Goal: Transaction & Acquisition: Subscribe to service/newsletter

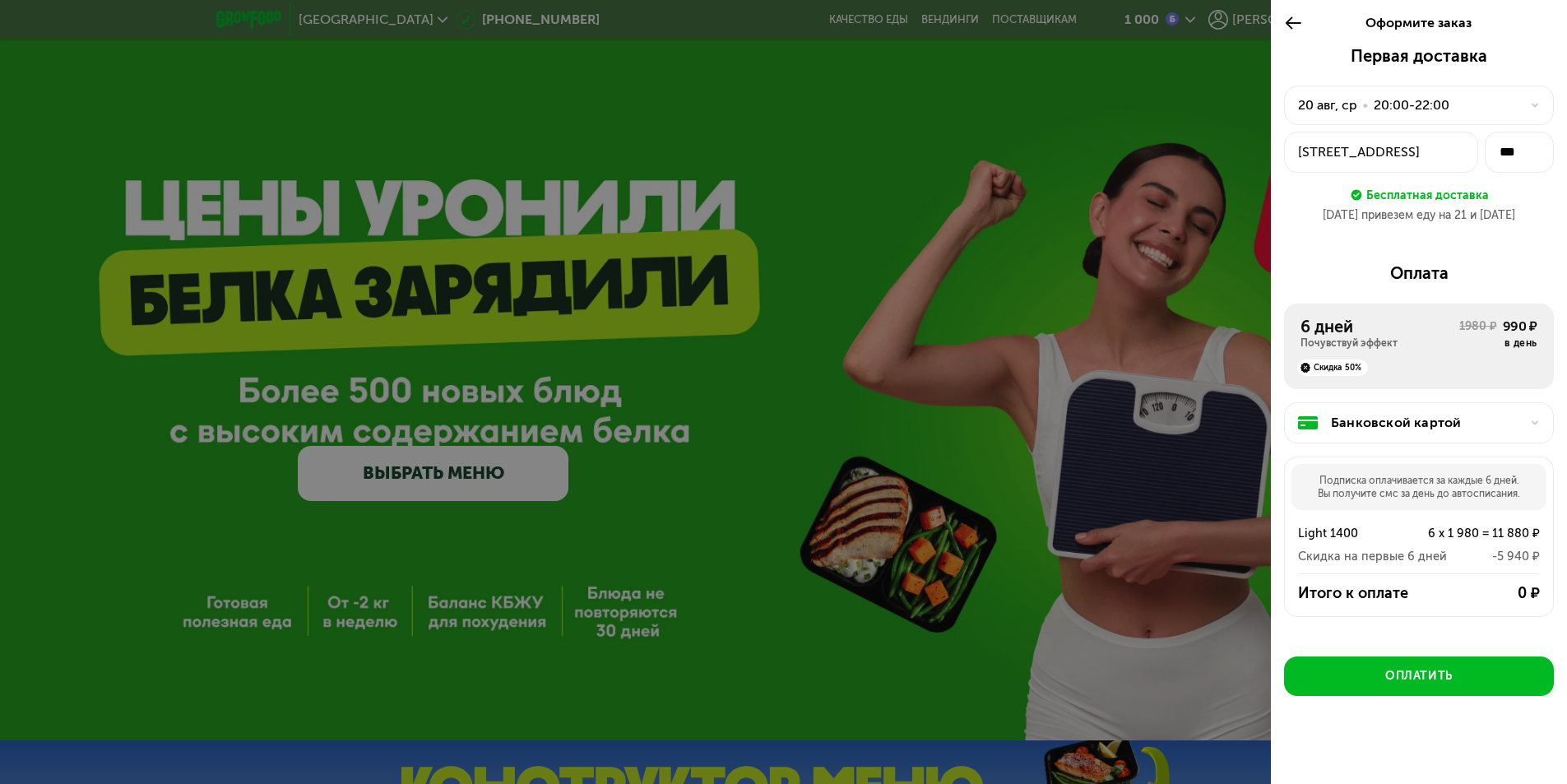
drag, startPoint x: 824, startPoint y: 88, endPoint x: 872, endPoint y: 114, distance: 54.6
click at [825, 92] on div at bounding box center [784, 392] width 1567 height 784
click at [1296, 25] on icon at bounding box center [1295, 23] width 19 height 19
click at [984, 379] on div at bounding box center [784, 392] width 1567 height 784
click at [1230, 201] on div at bounding box center [784, 392] width 1567 height 784
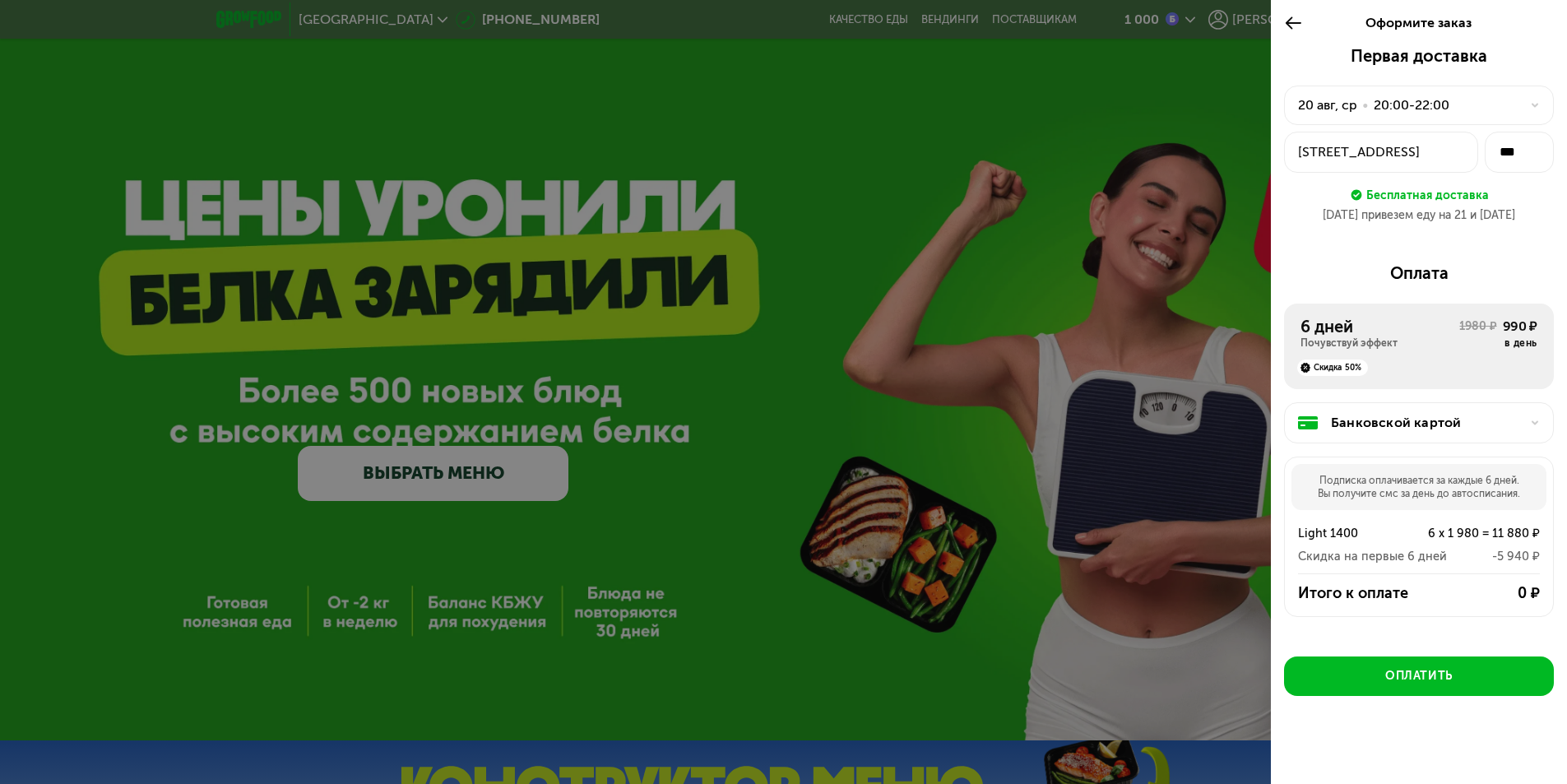
click at [1032, 613] on div at bounding box center [784, 392] width 1567 height 784
click at [802, 330] on div at bounding box center [784, 392] width 1567 height 784
click at [1001, 621] on div at bounding box center [784, 392] width 1567 height 784
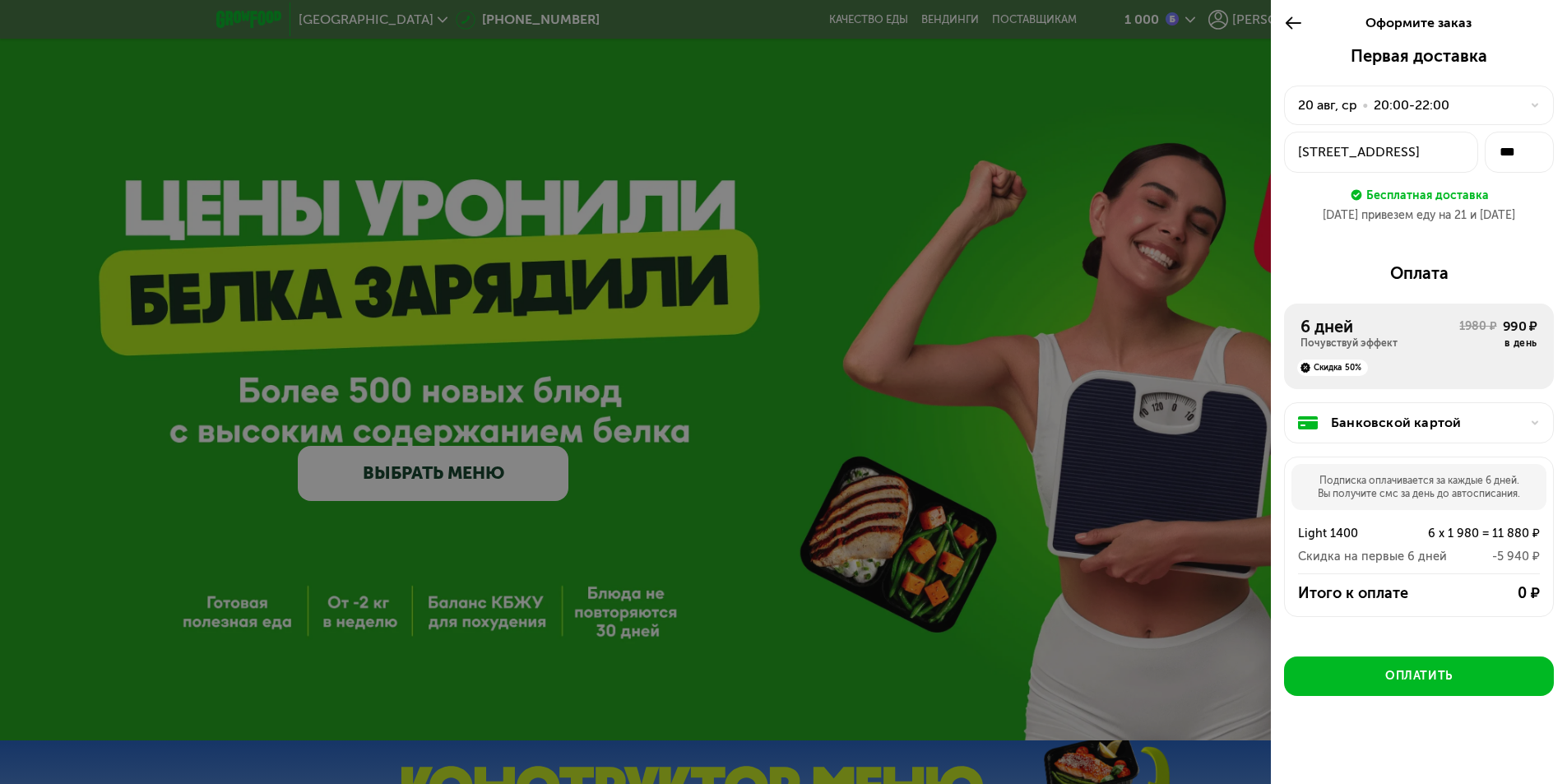
click at [1337, 490] on div "Подписка оплачивается за каждые 6 дней. Вы получите смс за день до автосписания." at bounding box center [1419, 487] width 255 height 46
click at [1348, 422] on div "Банковской картой" at bounding box center [1426, 423] width 189 height 19
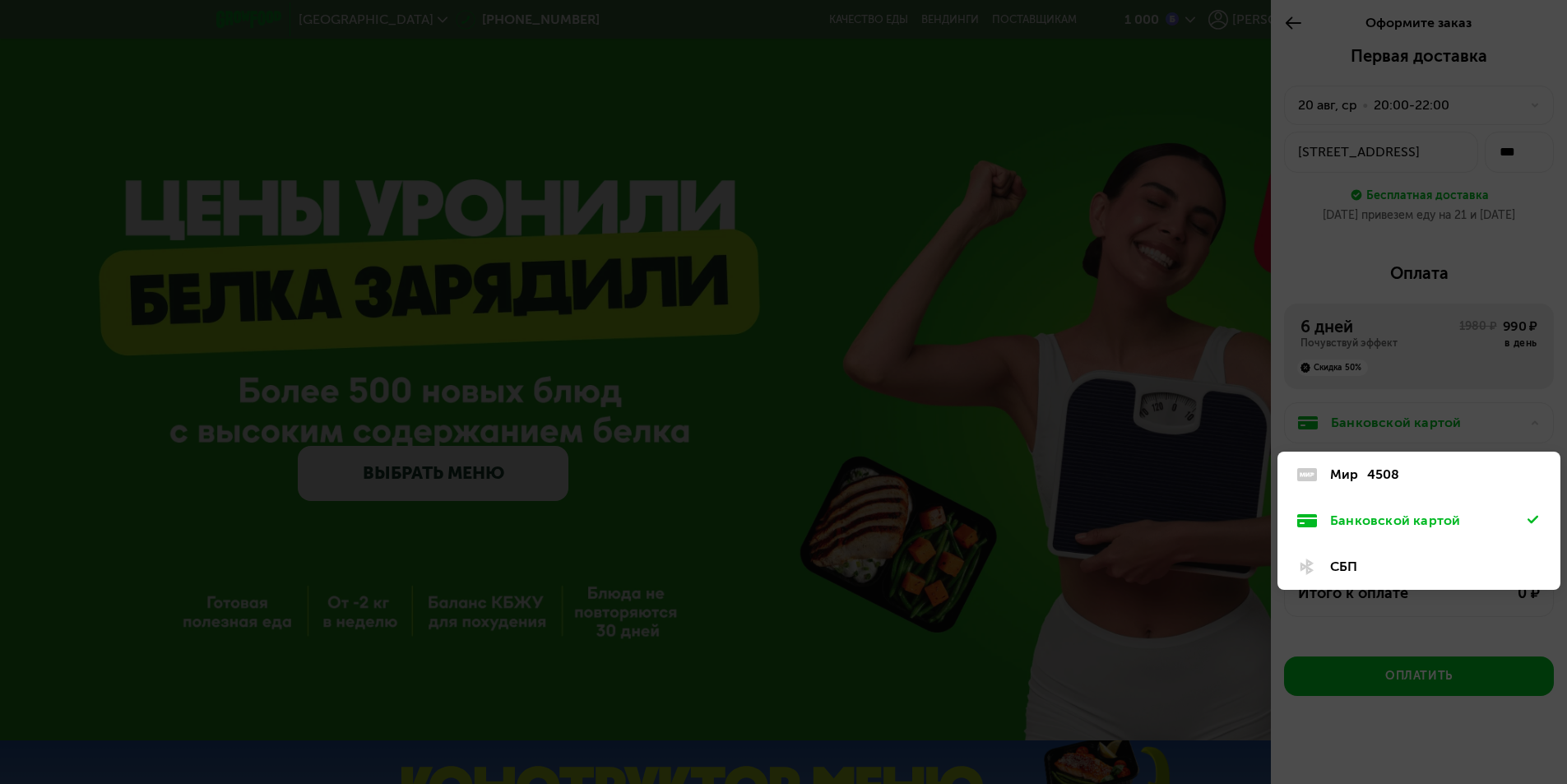
click at [1289, 254] on div at bounding box center [784, 392] width 1567 height 784
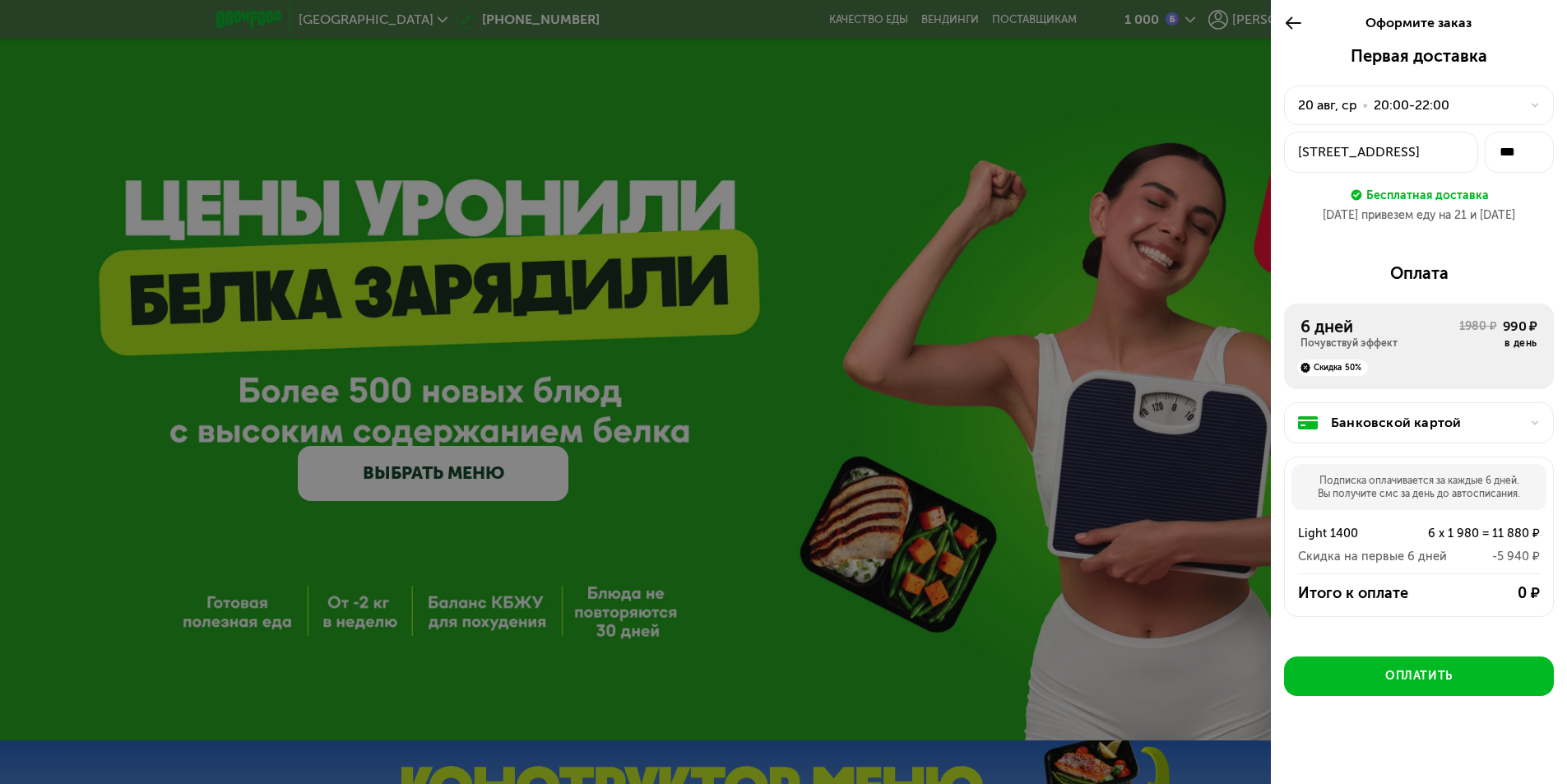
click at [1446, 45] on div "Оформите заказ" at bounding box center [1419, 23] width 215 height 46
click at [1294, 23] on icon at bounding box center [1295, 23] width 19 height 19
click at [1018, 345] on div at bounding box center [784, 392] width 1567 height 784
click at [166, 70] on div at bounding box center [784, 392] width 1567 height 784
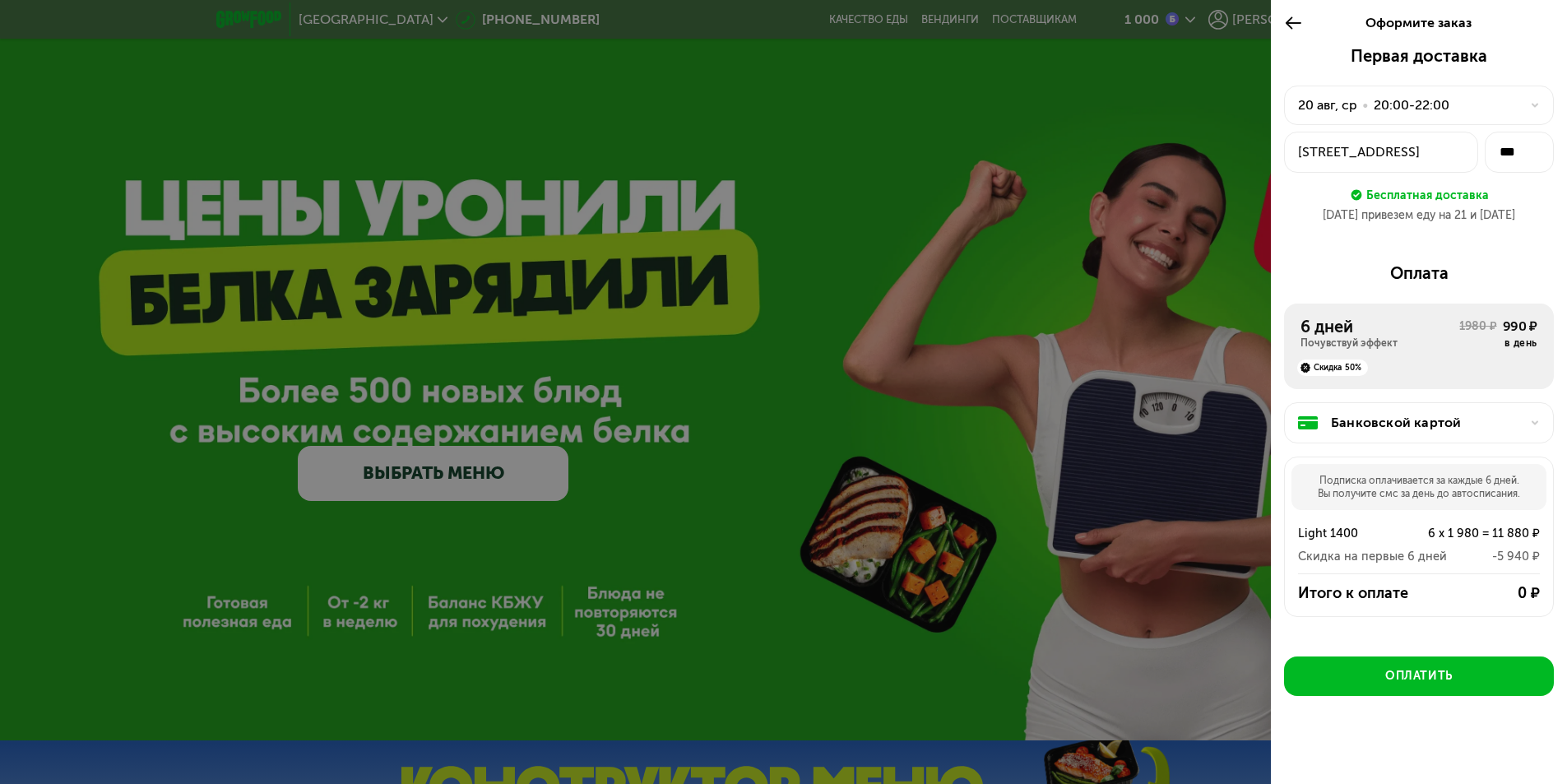
drag, startPoint x: 471, startPoint y: 225, endPoint x: 481, endPoint y: 220, distance: 11.2
click at [472, 225] on div at bounding box center [784, 392] width 1567 height 784
click at [556, 715] on div at bounding box center [784, 392] width 1567 height 784
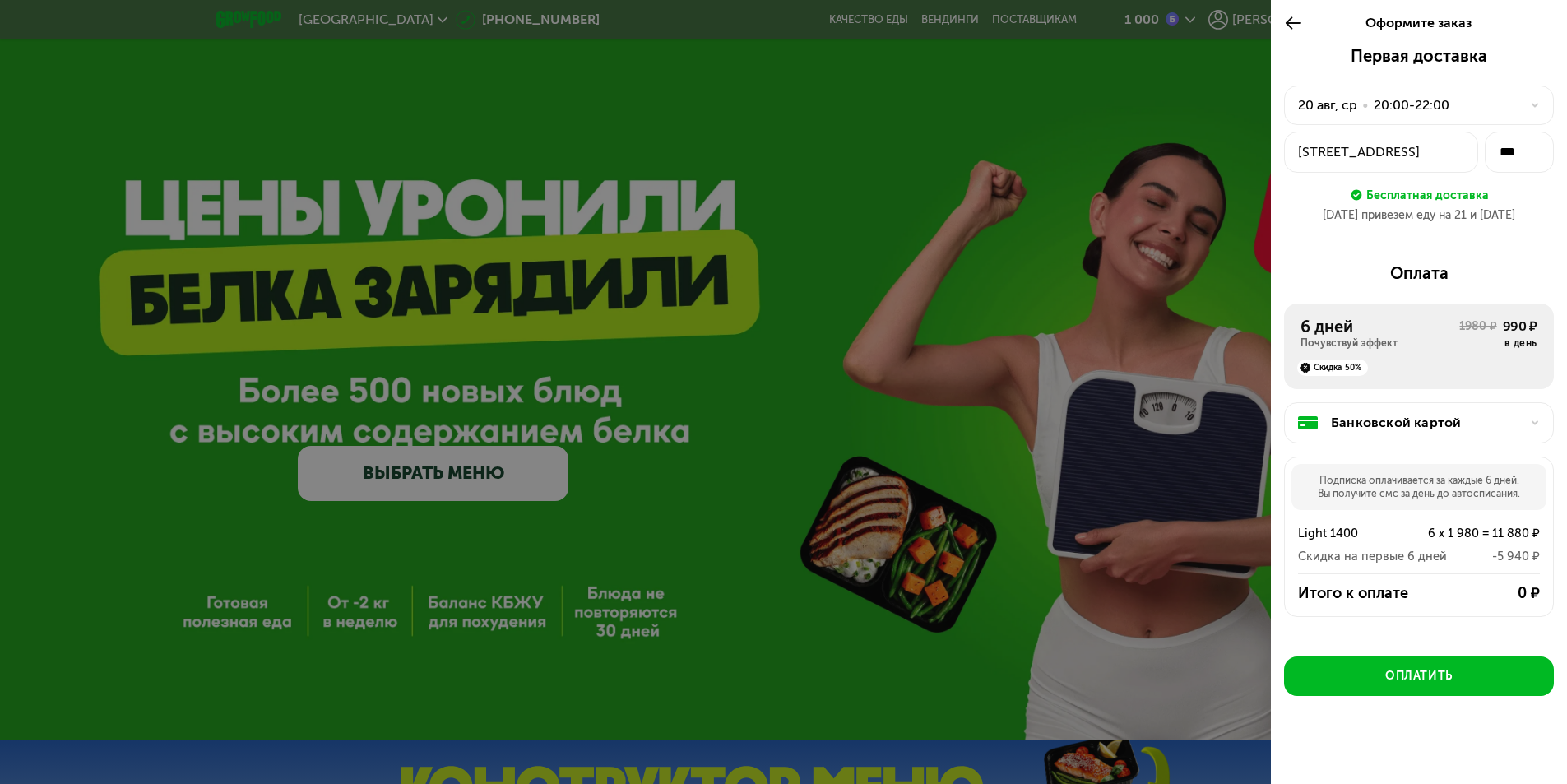
click at [1430, 28] on span "Оформите заказ" at bounding box center [1419, 22] width 106 height 15
click at [1339, 108] on div "20 авг, ср" at bounding box center [1327, 105] width 59 height 19
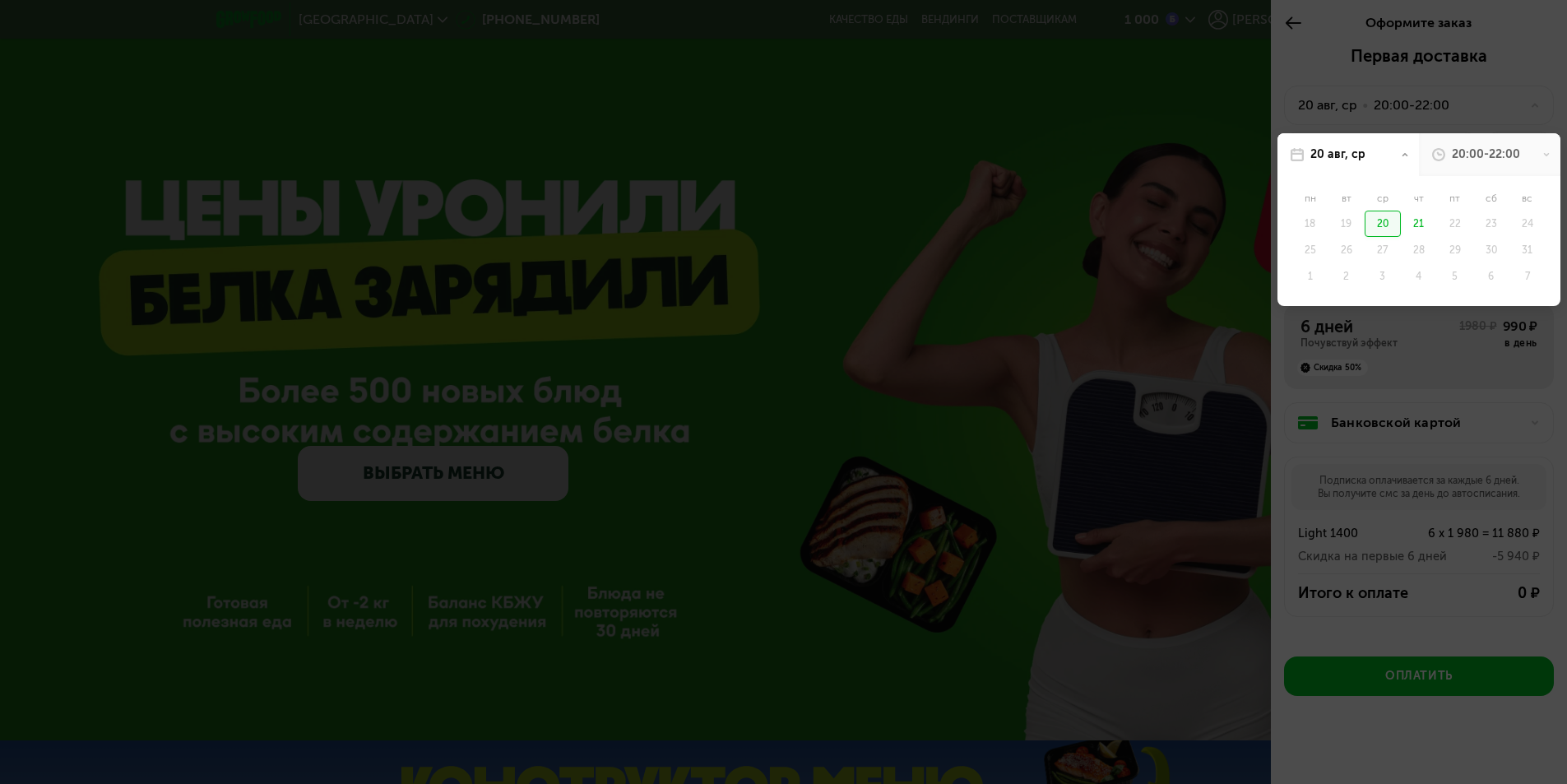
click at [1318, 80] on div at bounding box center [784, 392] width 1567 height 784
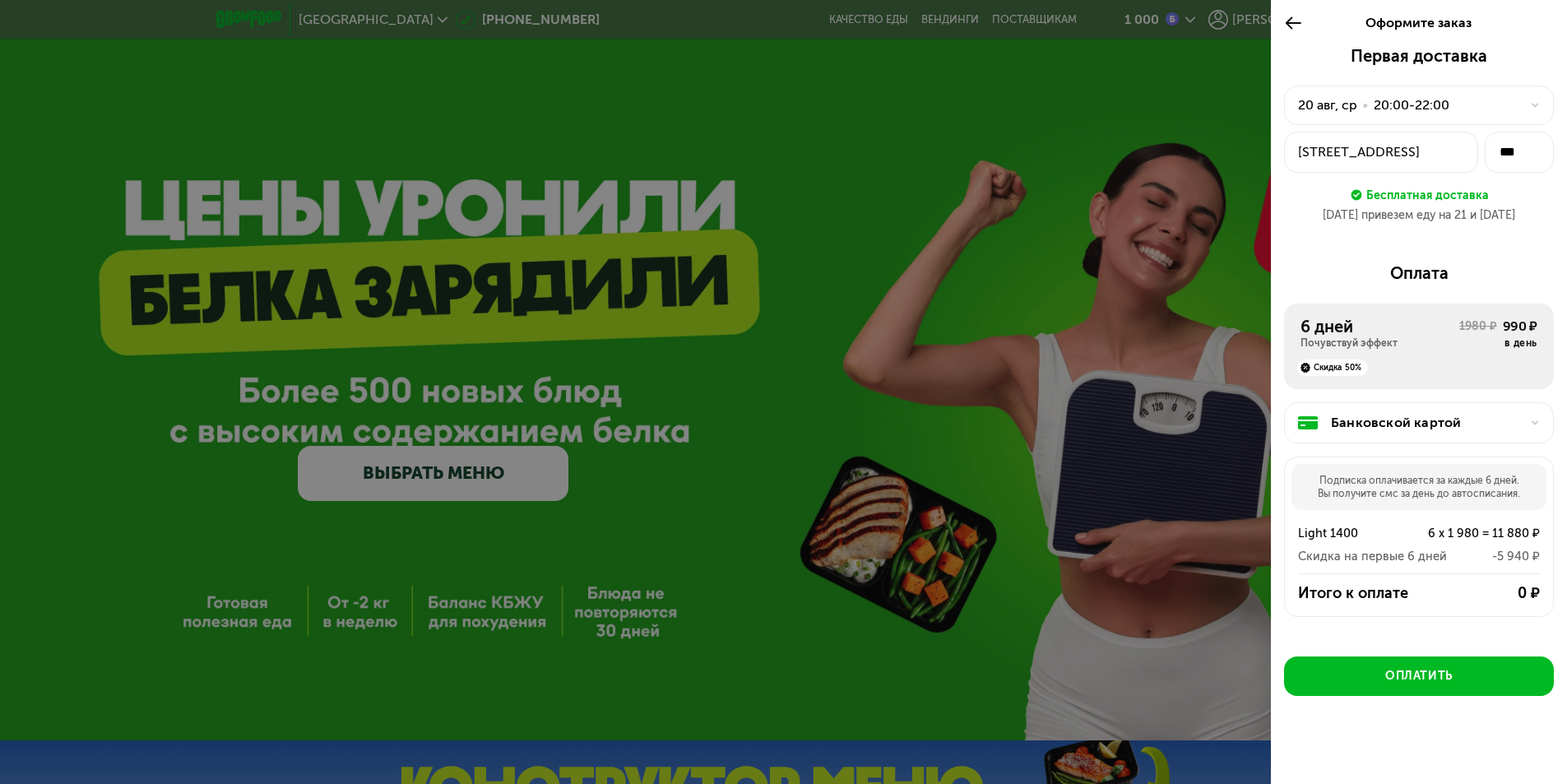
click at [1296, 36] on div at bounding box center [1298, 23] width 27 height 46
click at [1307, 20] on div at bounding box center [1298, 23] width 27 height 46
click at [1546, 42] on div "Оформите заказ" at bounding box center [1419, 23] width 297 height 46
click at [1397, 35] on div "Оформите заказ" at bounding box center [1419, 23] width 215 height 46
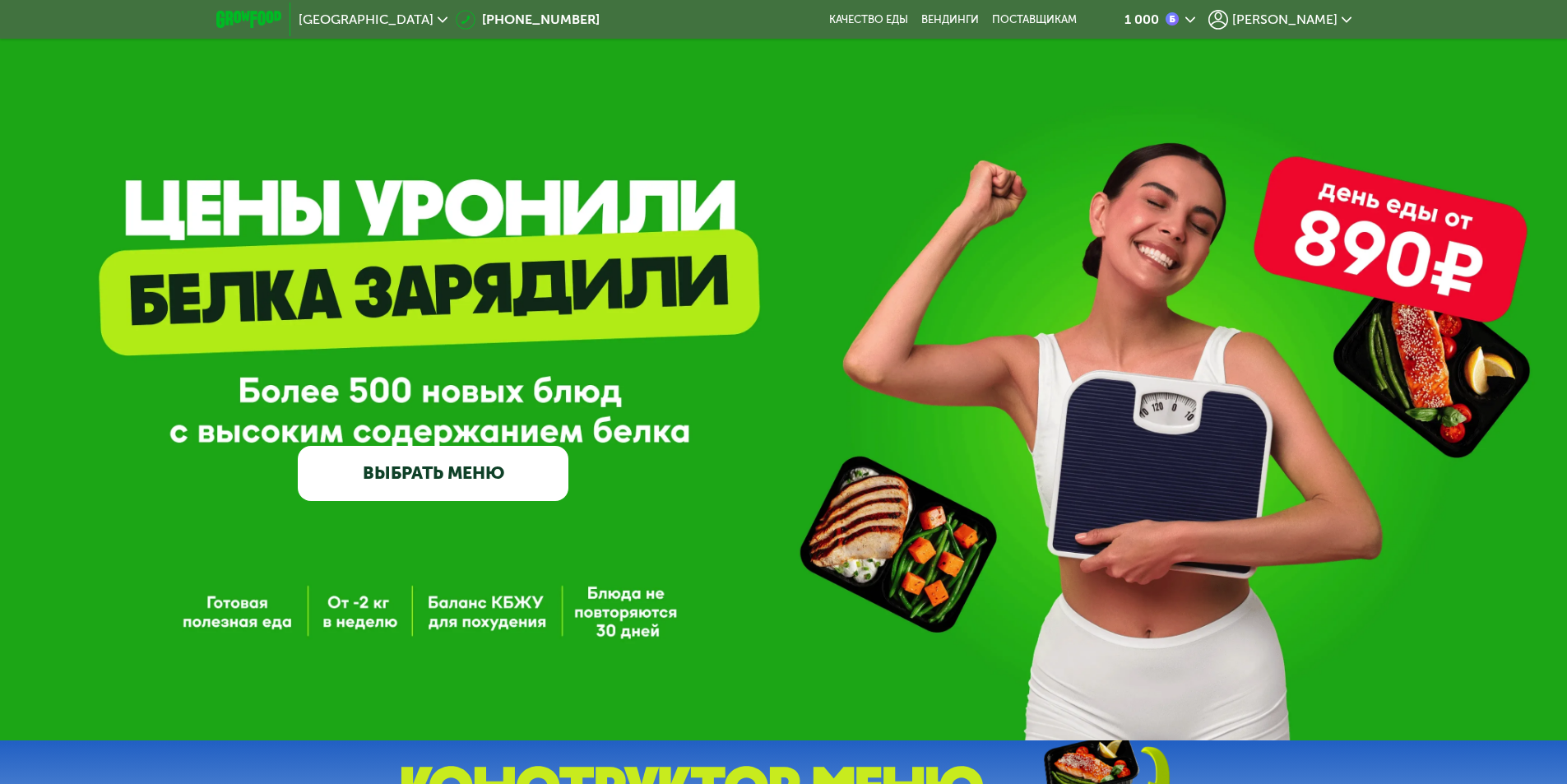
click at [1320, 14] on span "[PERSON_NAME]" at bounding box center [1285, 20] width 105 height 14
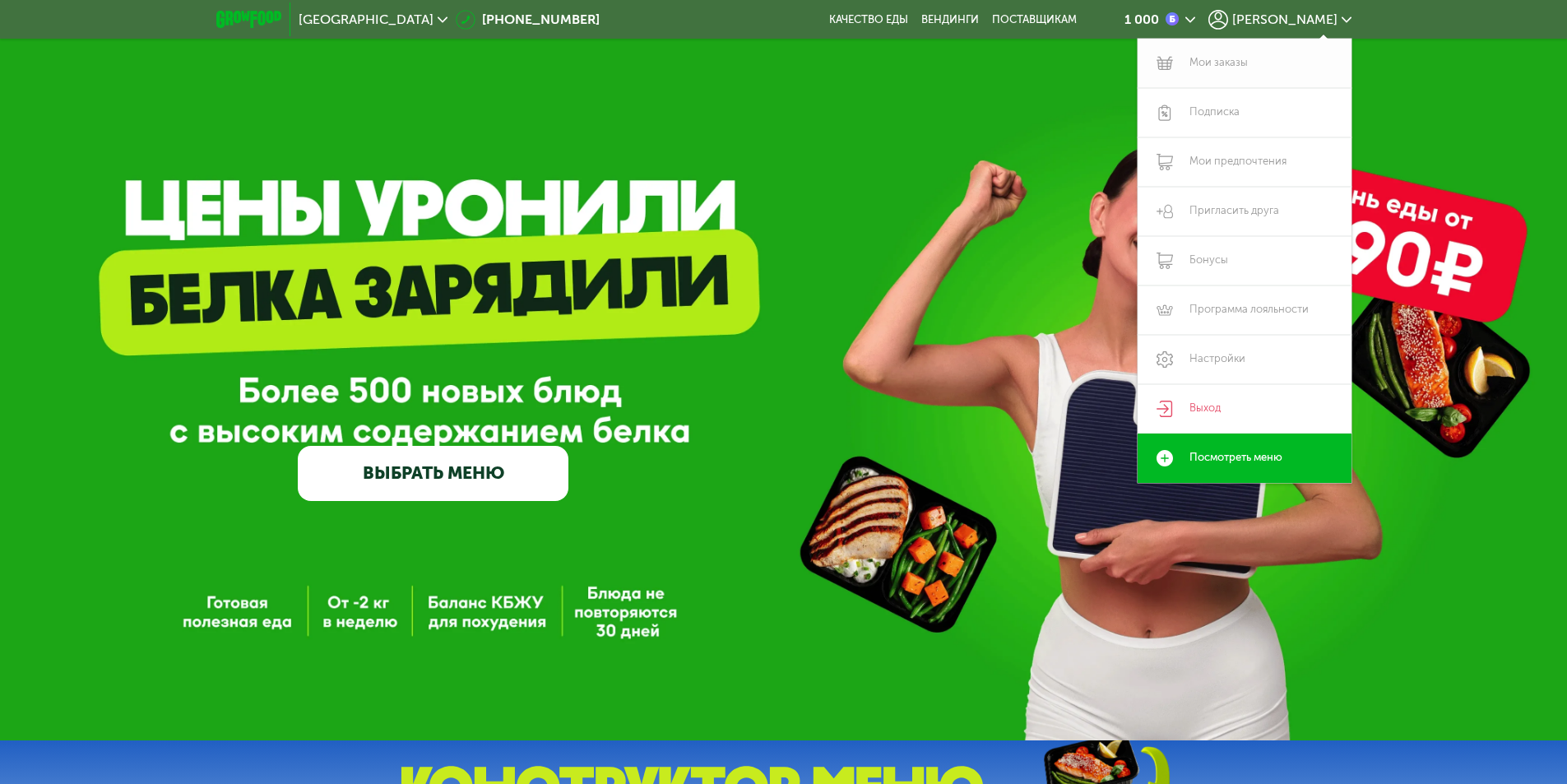
click at [1206, 55] on link "Мои заказы" at bounding box center [1244, 63] width 214 height 49
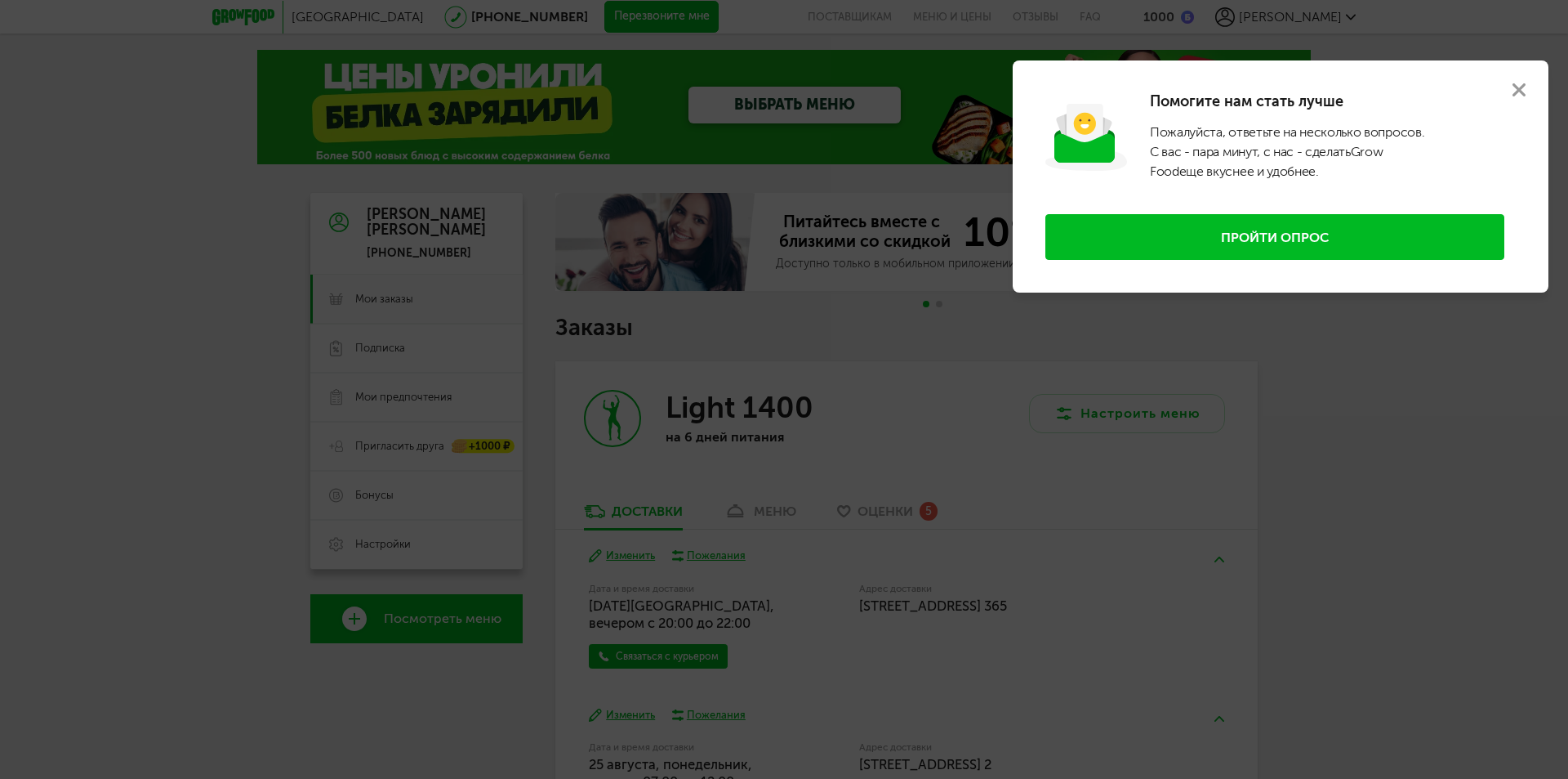
click at [1516, 85] on icon at bounding box center [1519, 90] width 13 height 13
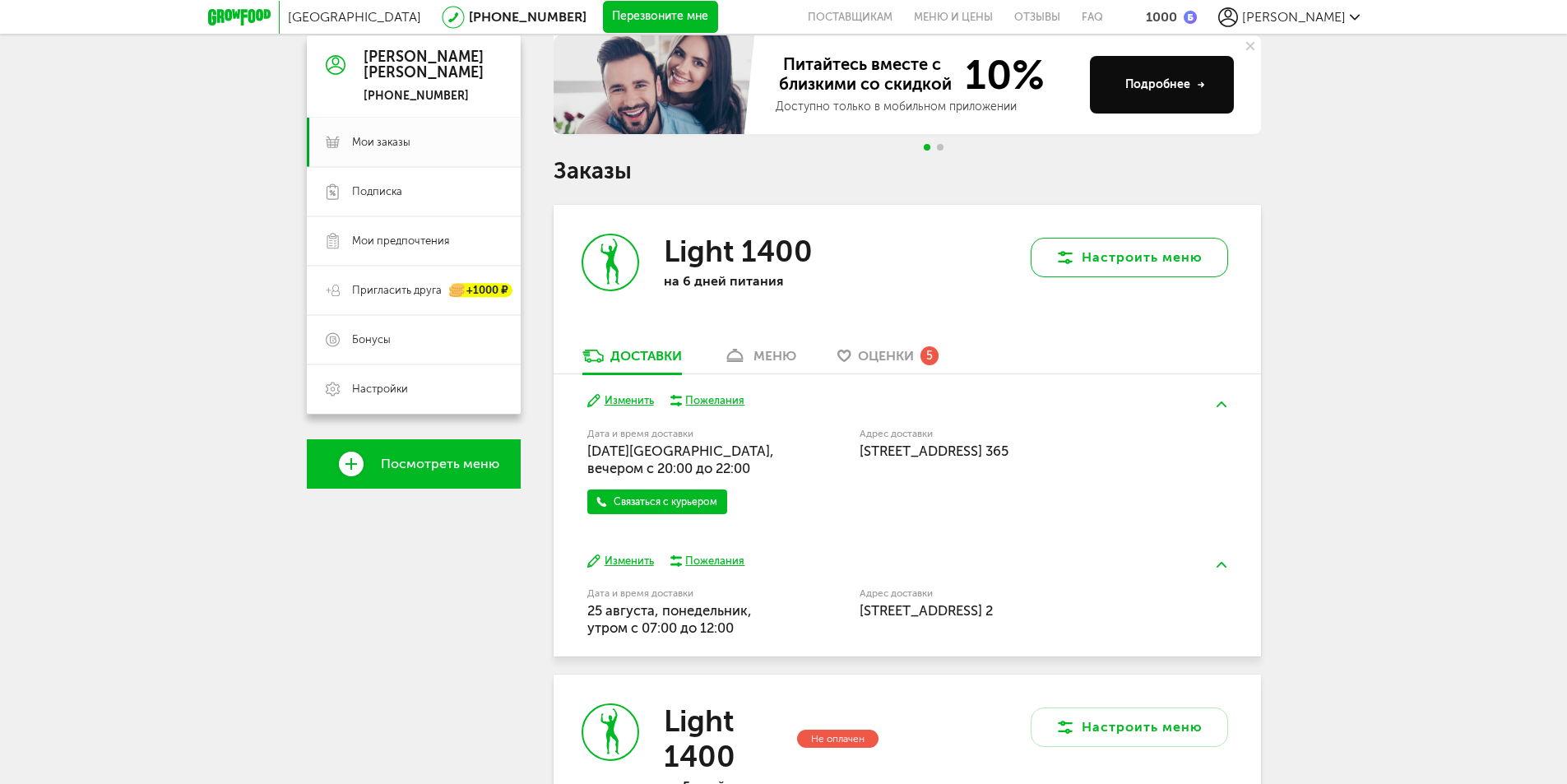
scroll to position [164, 0]
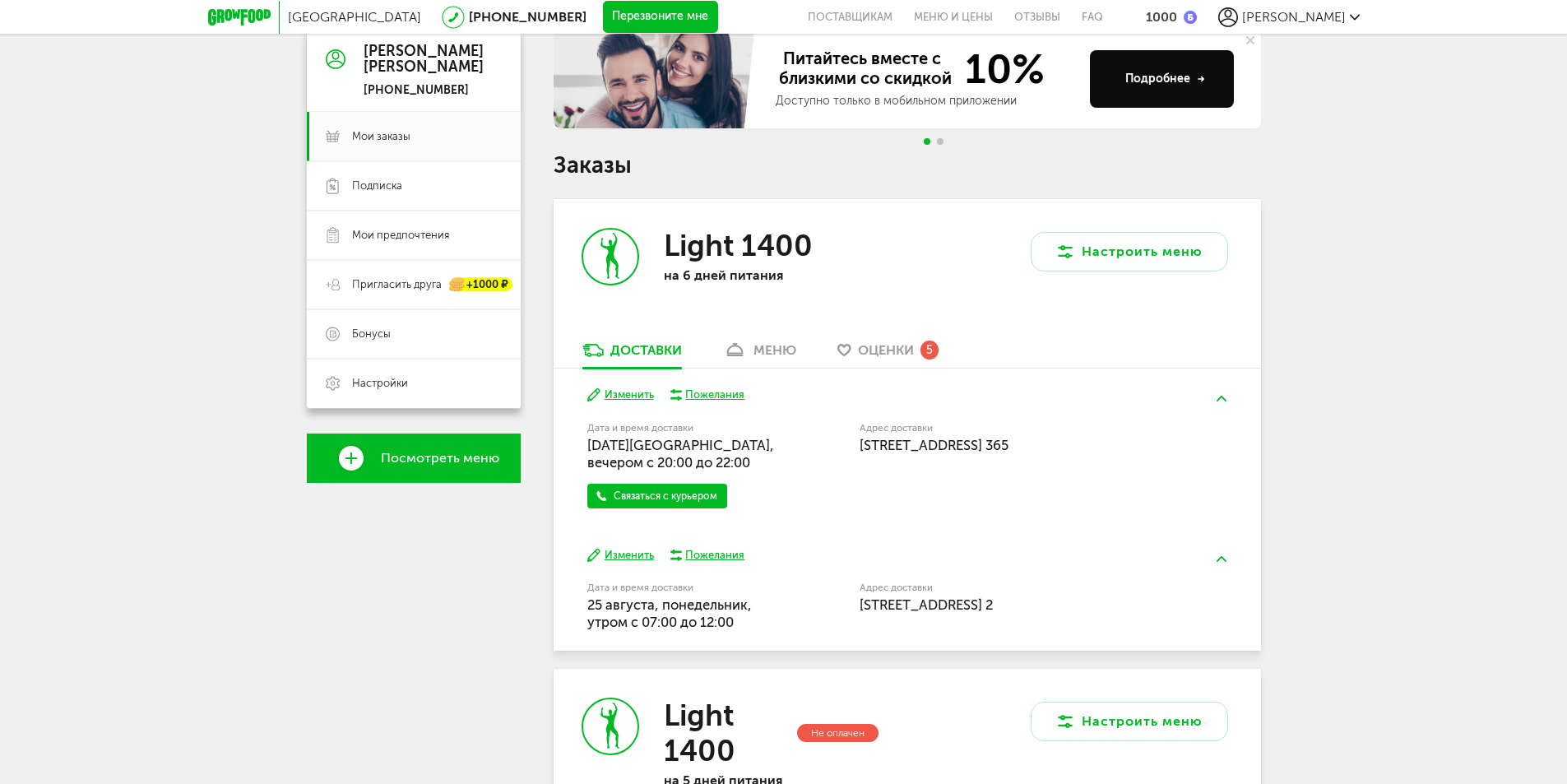
click at [646, 395] on button "Изменить" at bounding box center [620, 395] width 67 height 15
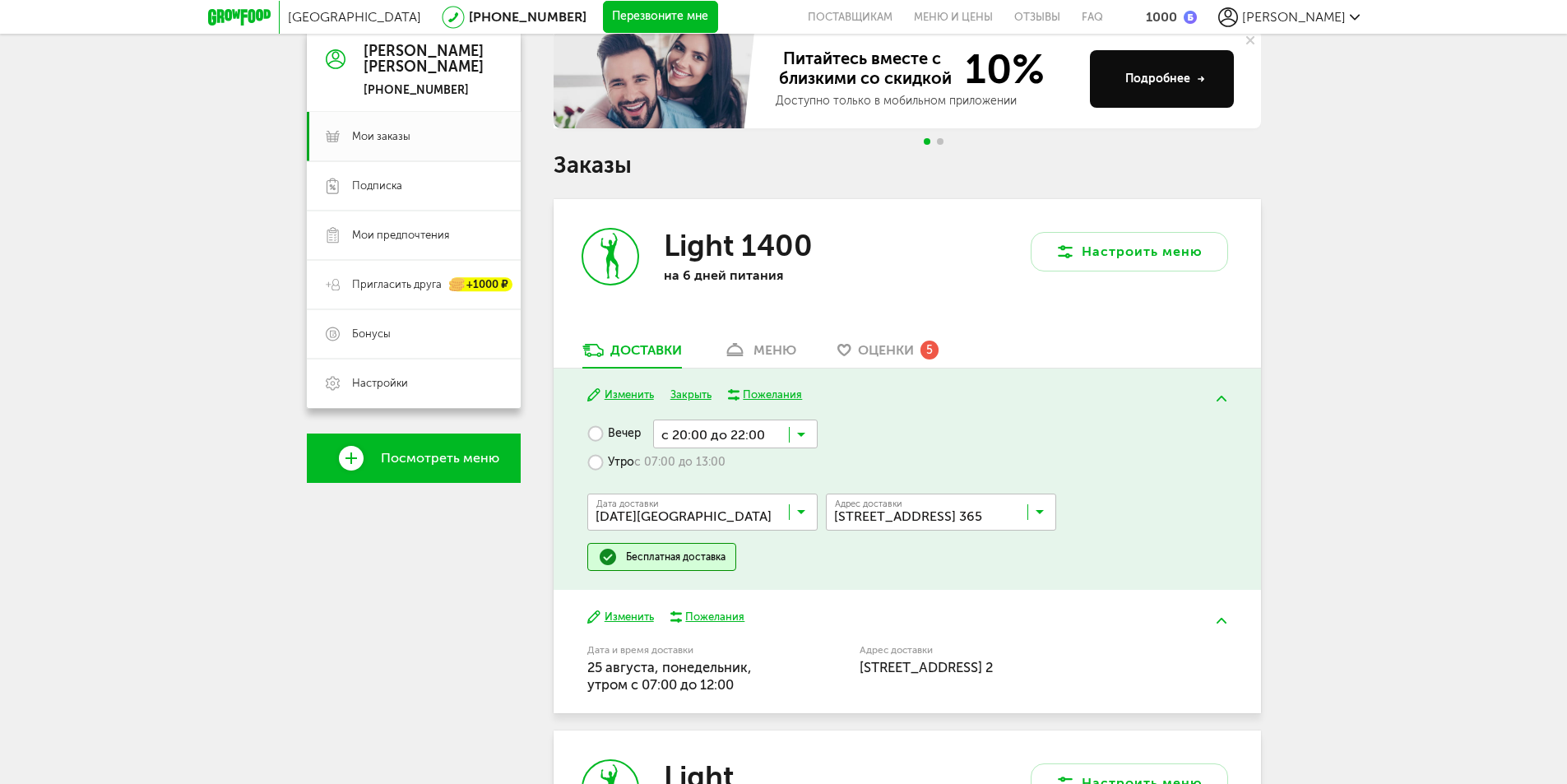
click at [1328, 452] on div "Санкт-Петербург 8 (800) 555-21-78 Перезвоните мне поставщикам Меню и цены Отзыв…" at bounding box center [784, 630] width 1567 height 1590
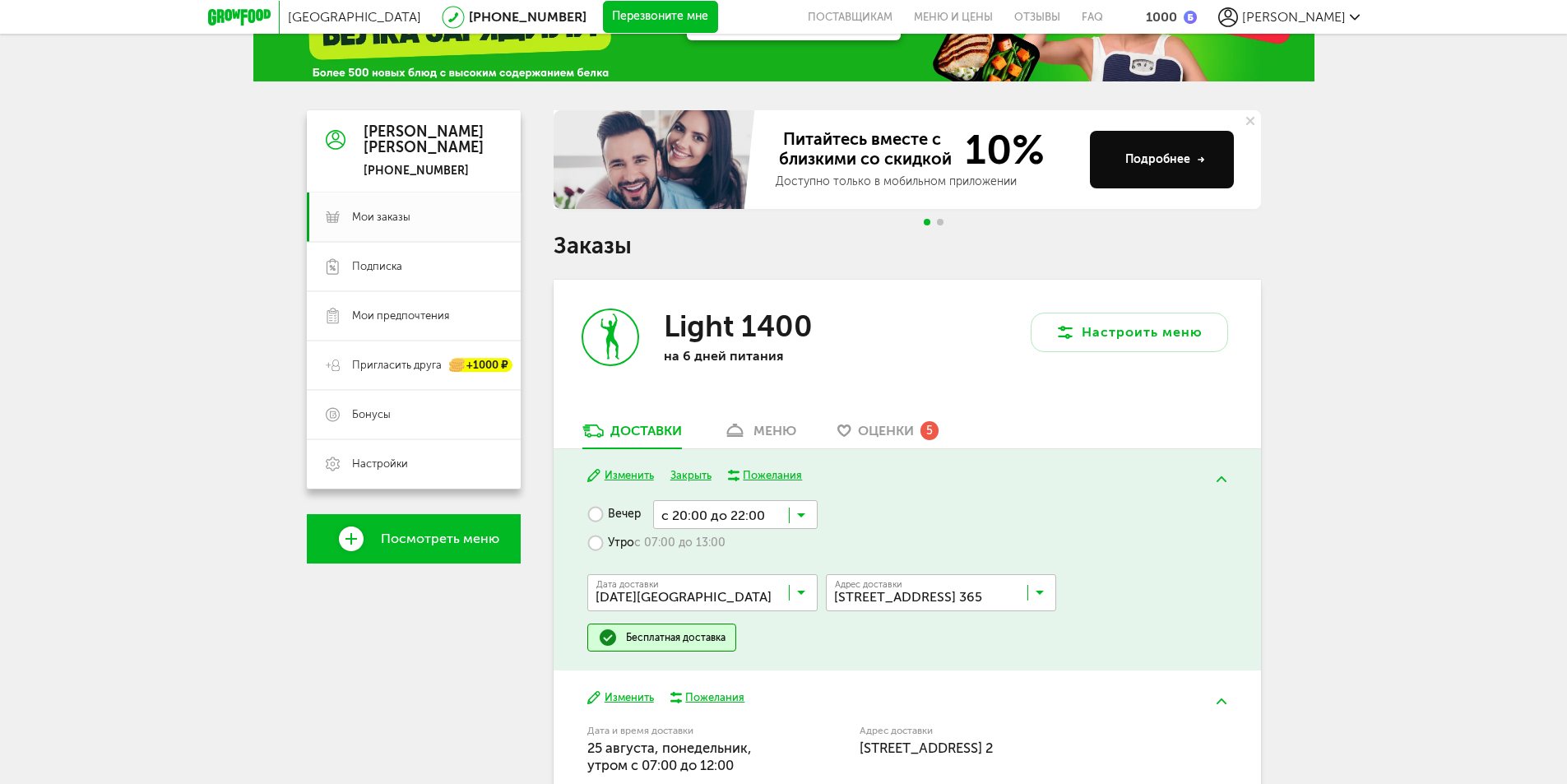
scroll to position [67, 0]
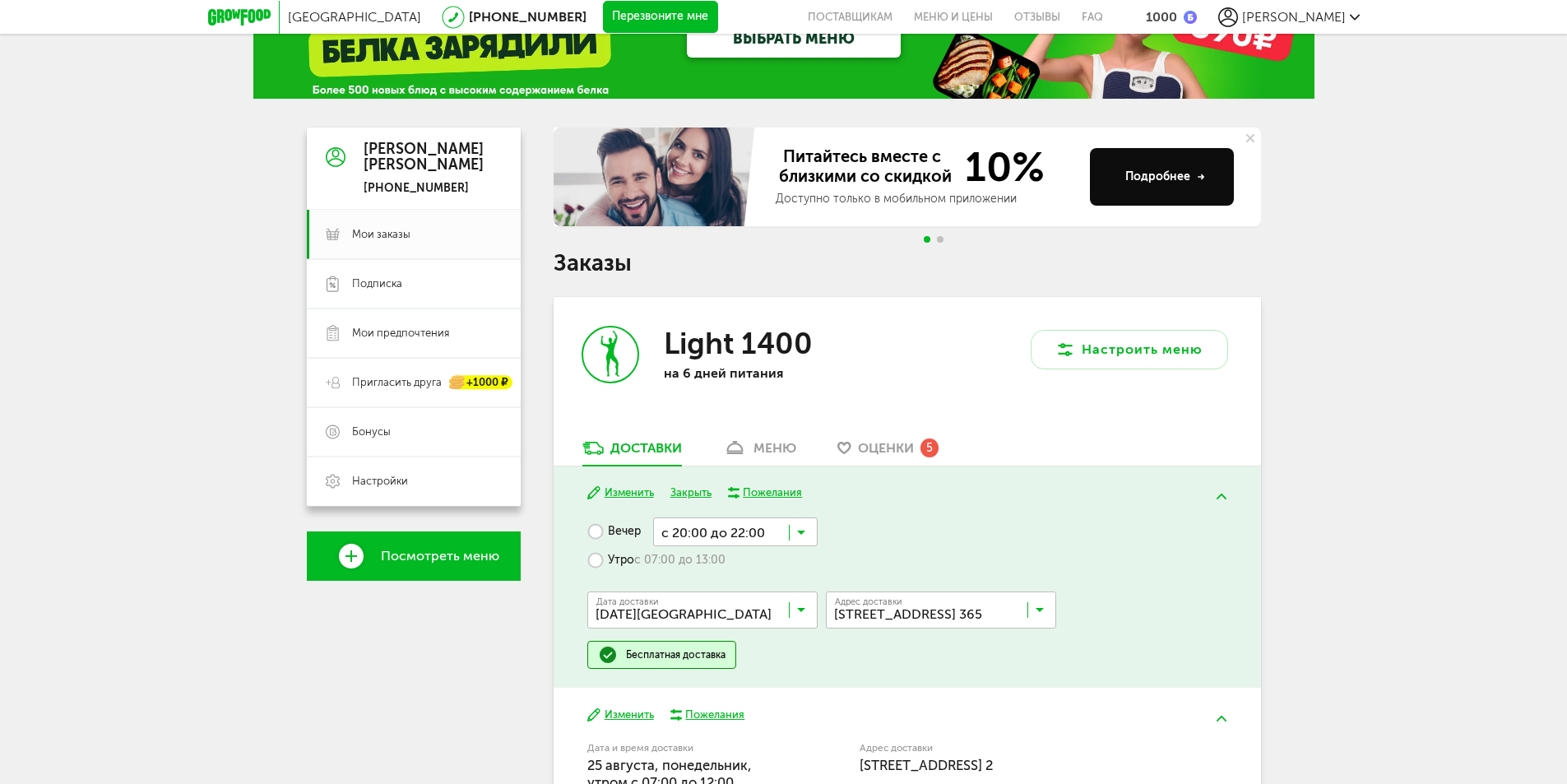
click at [921, 445] on div "Оценки 5" at bounding box center [897, 447] width 80 height 18
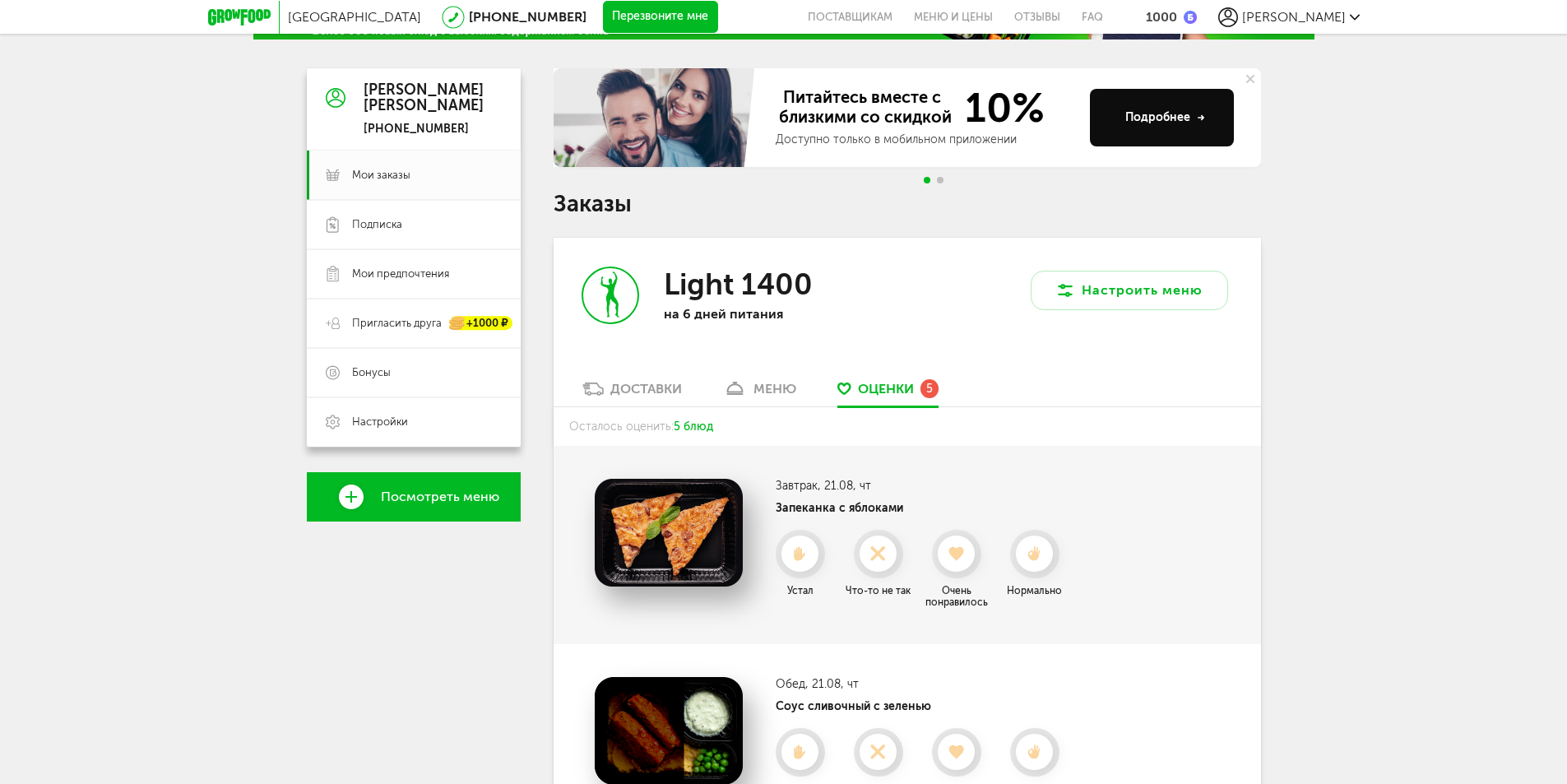
scroll to position [94, 0]
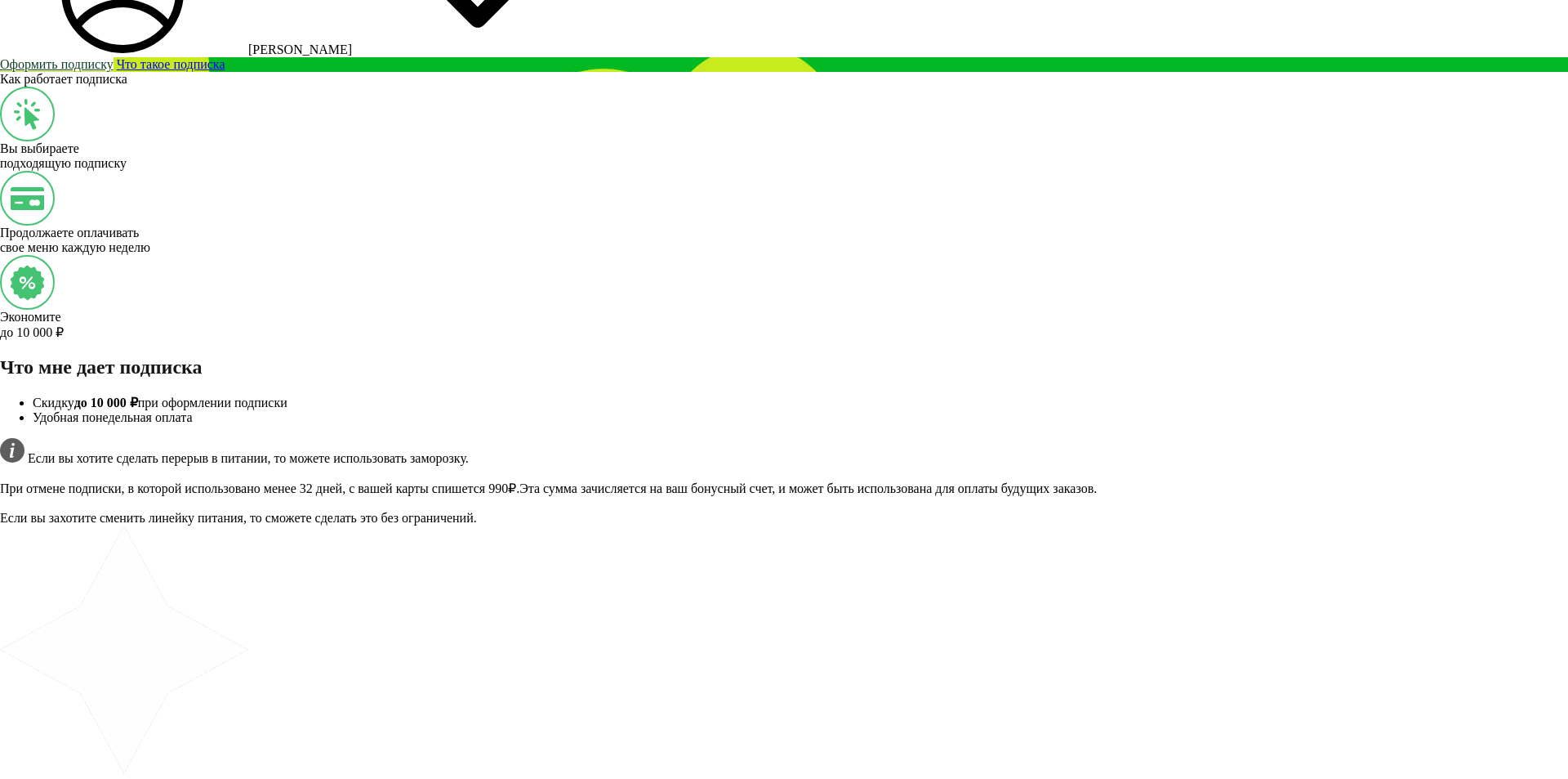
scroll to position [1531, 0]
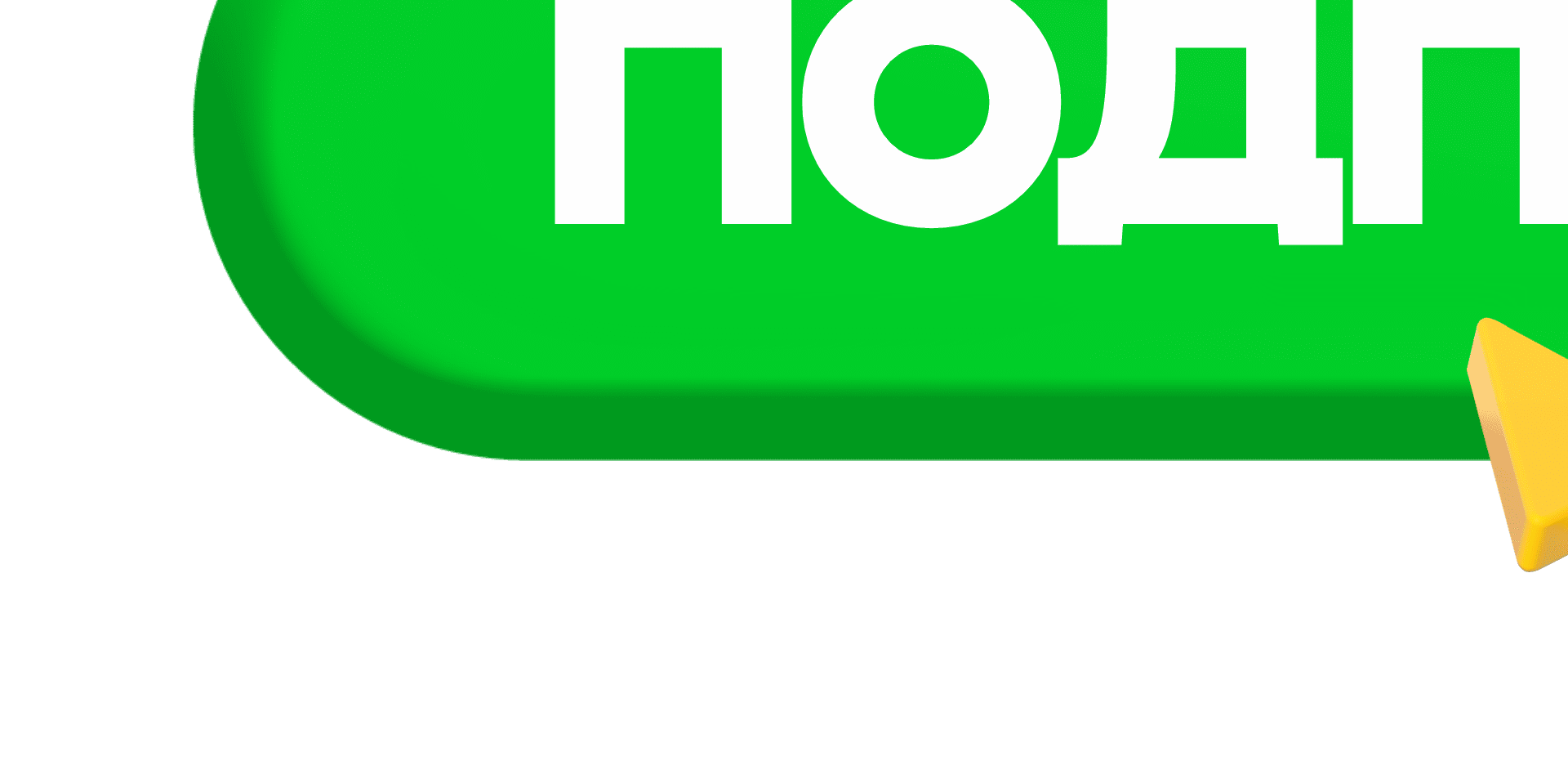
scroll to position [1694, 0]
